Goal: Information Seeking & Learning: Learn about a topic

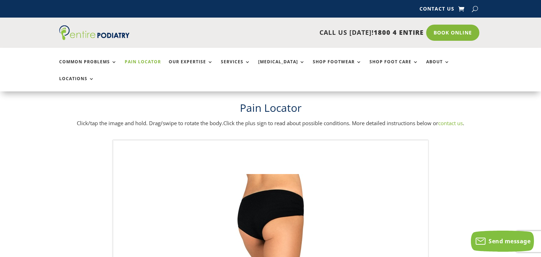
scroll to position [19, 0]
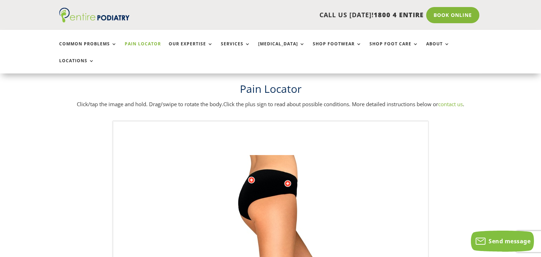
drag, startPoint x: 276, startPoint y: 143, endPoint x: 239, endPoint y: 219, distance: 84.6
click at [287, 180] on div at bounding box center [287, 183] width 7 height 7
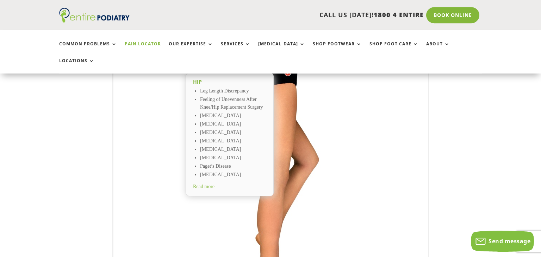
scroll to position [135, 0]
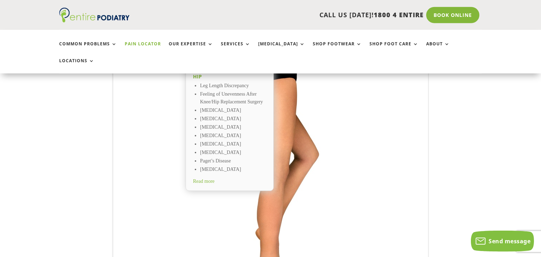
click at [200, 179] on span "Read more" at bounding box center [203, 181] width 21 height 5
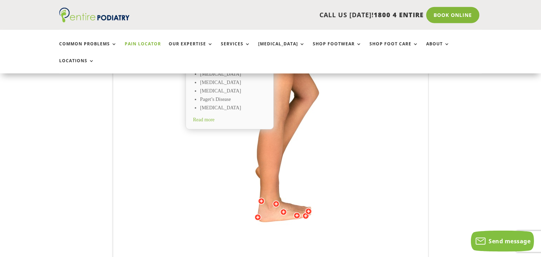
click at [281, 209] on div at bounding box center [283, 212] width 7 height 7
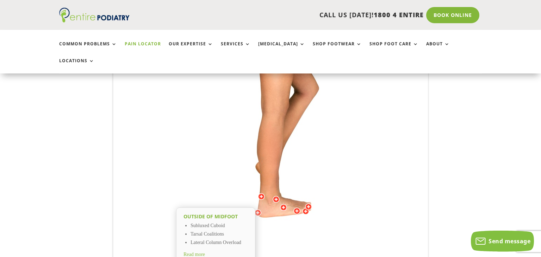
scroll to position [202, 0]
click at [258, 191] on img at bounding box center [271, 114] width 194 height 282
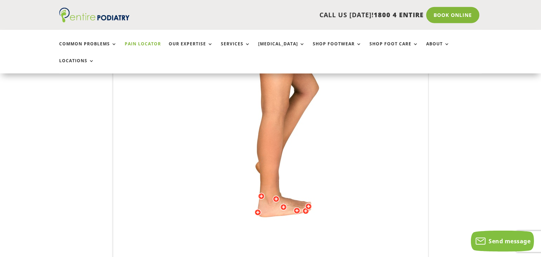
click at [257, 209] on div at bounding box center [257, 212] width 7 height 7
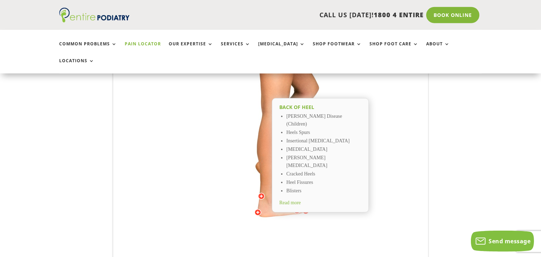
click at [262, 193] on div at bounding box center [261, 196] width 7 height 7
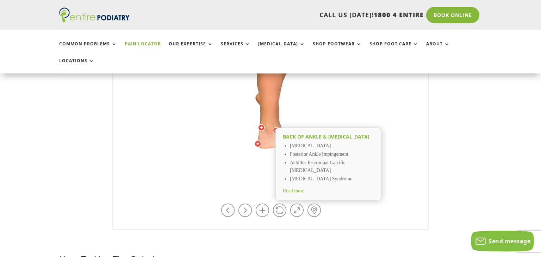
scroll to position [271, 0]
click at [304, 188] on span "Read more" at bounding box center [293, 190] width 21 height 5
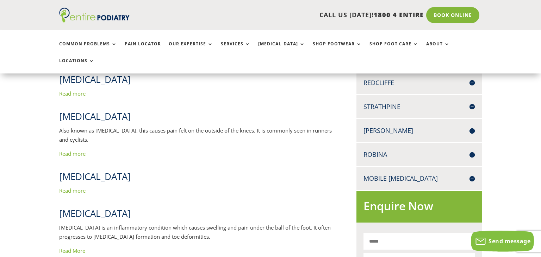
scroll to position [306, 0]
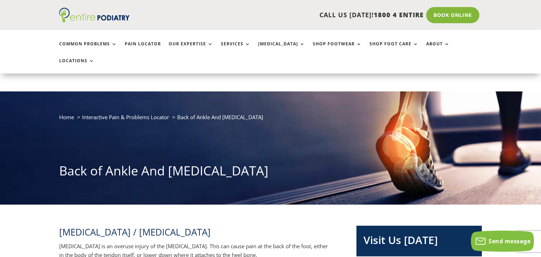
scroll to position [318, 0]
